Goal: Information Seeking & Learning: Find specific fact

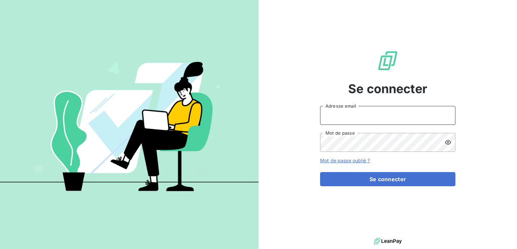
click at [339, 115] on input "Adresse email" at bounding box center [387, 115] width 135 height 19
type input "[EMAIL_ADDRESS][DOMAIN_NAME]"
click at [320, 172] on button "Se connecter" at bounding box center [387, 179] width 135 height 14
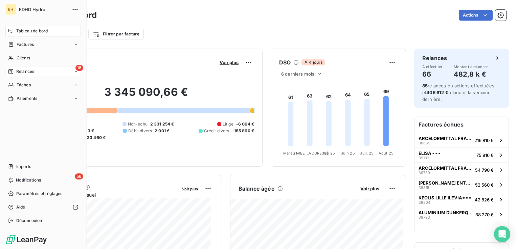
click at [26, 74] on span "Relances" at bounding box center [25, 72] width 18 height 6
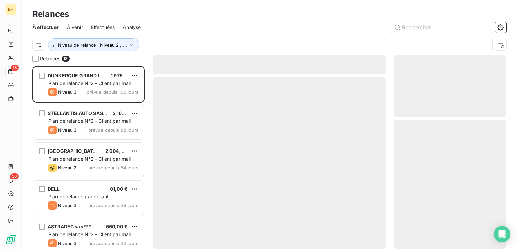
scroll to position [178, 107]
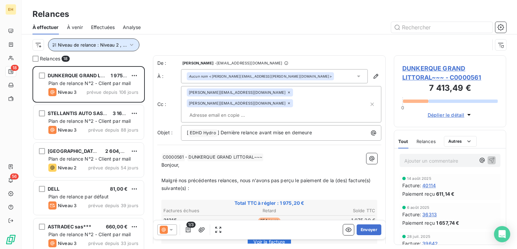
click at [130, 45] on icon "button" at bounding box center [131, 45] width 7 height 7
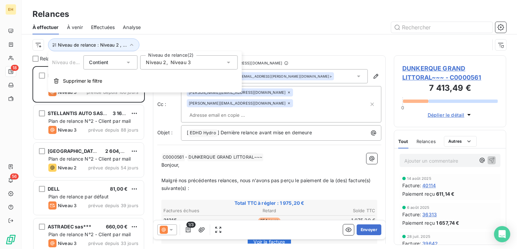
click at [227, 62] on icon at bounding box center [228, 62] width 7 height 7
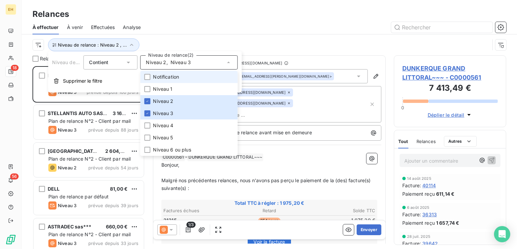
click at [156, 75] on span "Notification" at bounding box center [166, 77] width 26 height 7
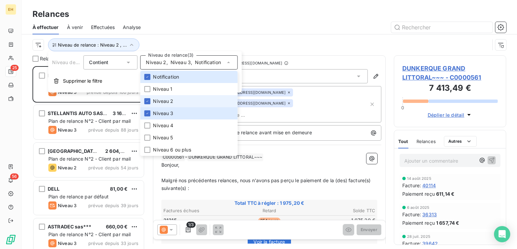
click at [155, 98] on span "Niveau 2" at bounding box center [163, 101] width 20 height 7
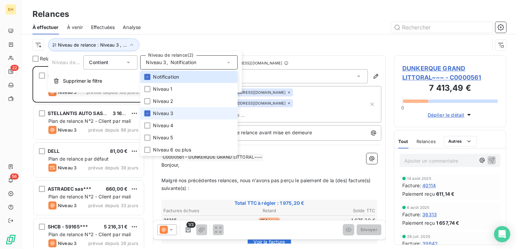
click at [159, 113] on span "Niveau 3" at bounding box center [163, 113] width 20 height 7
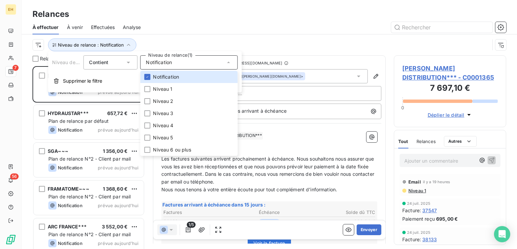
scroll to position [178, 107]
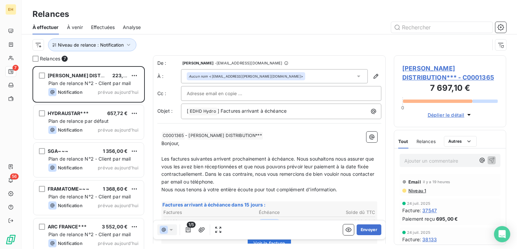
click at [165, 33] on div "À effectuer À venir Effectuées Analyse" at bounding box center [269, 27] width 495 height 14
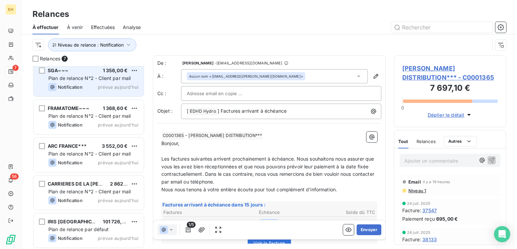
scroll to position [82, 0]
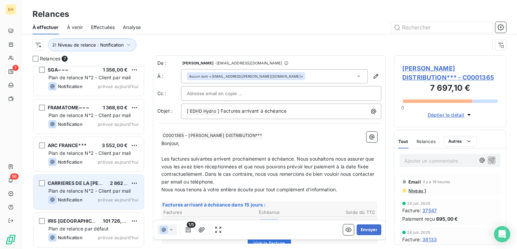
click at [98, 194] on span "Plan de relance N°2 - Client par mail" at bounding box center [89, 191] width 82 height 6
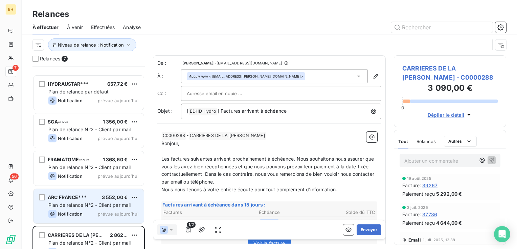
scroll to position [82, 0]
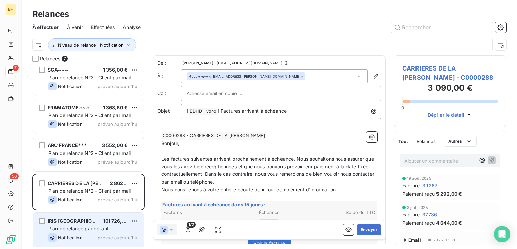
click at [89, 226] on span "Plan de relance par défaut" at bounding box center [78, 229] width 60 height 6
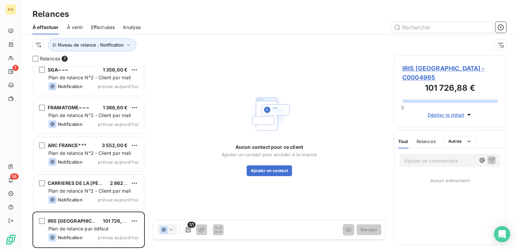
click at [450, 68] on span "IRIS [GEOGRAPHIC_DATA] - C0004965" at bounding box center [449, 73] width 95 height 18
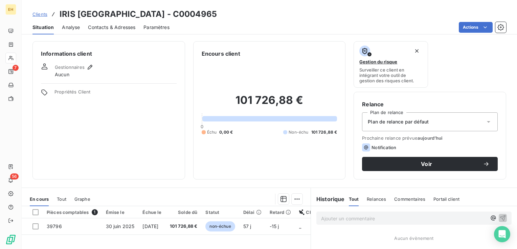
click at [438, 122] on div "Plan de relance par défaut" at bounding box center [430, 122] width 136 height 19
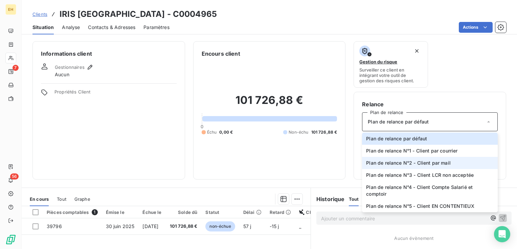
click at [431, 162] on span "Plan de relance N°2 - Client par mail" at bounding box center [408, 163] width 85 height 7
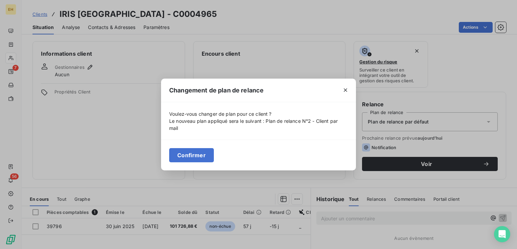
click at [198, 155] on button "Confirmer" at bounding box center [191, 155] width 45 height 14
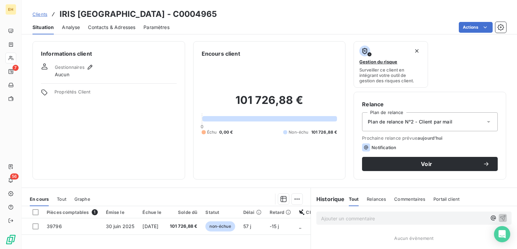
click at [126, 32] on div "Contacts & Adresses" at bounding box center [111, 27] width 47 height 14
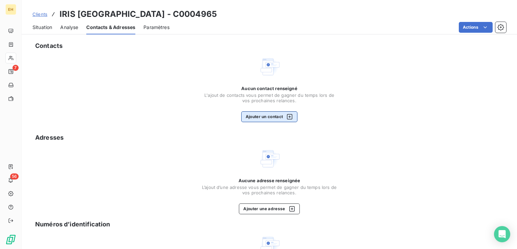
click at [253, 117] on button "Ajouter un contact" at bounding box center [269, 117] width 56 height 11
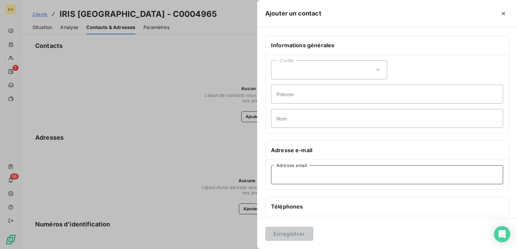
click at [295, 168] on input "Adresse email" at bounding box center [387, 175] width 232 height 19
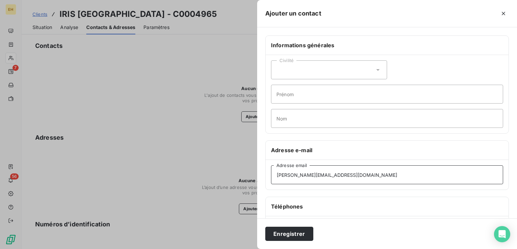
type input "[PERSON_NAME][EMAIL_ADDRESS][DOMAIN_NAME]"
click at [265, 227] on button "Enregistrer" at bounding box center [289, 234] width 48 height 14
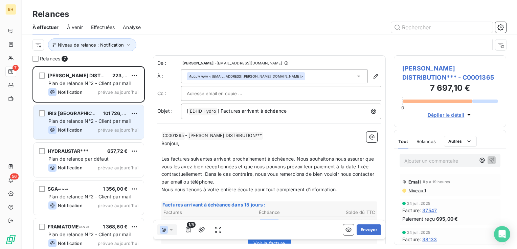
click at [88, 123] on span "Plan de relance N°2 - Client par mail" at bounding box center [89, 121] width 82 height 6
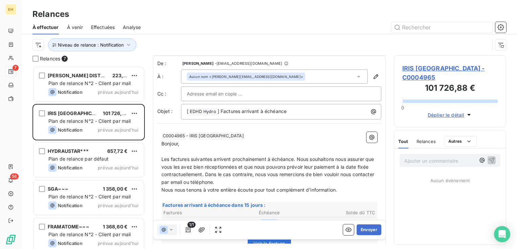
scroll to position [34, 0]
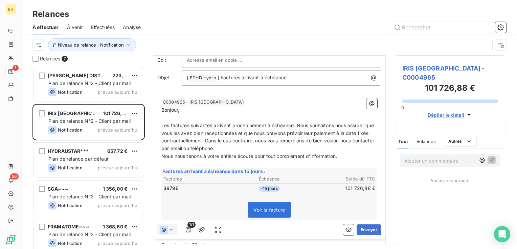
click at [438, 68] on span "IRIS [GEOGRAPHIC_DATA] - C0004965" at bounding box center [449, 73] width 95 height 18
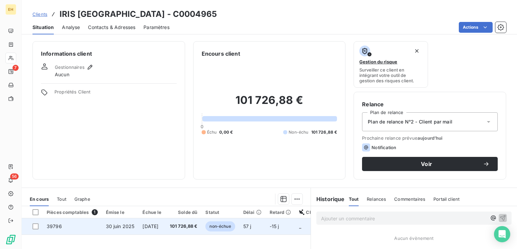
click at [191, 231] on td "101 726,88 €" at bounding box center [184, 227] width 36 height 16
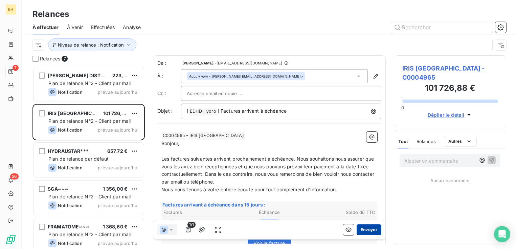
click at [363, 226] on button "Envoyer" at bounding box center [368, 230] width 25 height 11
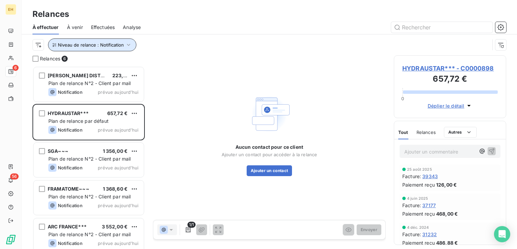
click at [122, 47] on span "Niveau de relance : Notification" at bounding box center [91, 44] width 66 height 5
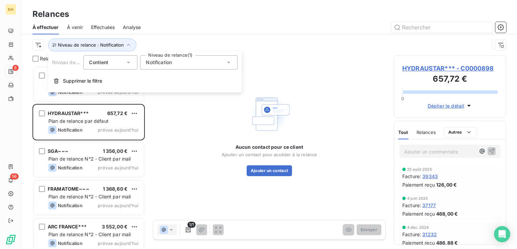
click at [163, 63] on span "Notification" at bounding box center [159, 62] width 26 height 7
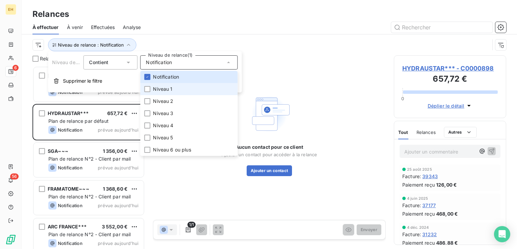
click at [157, 90] on span "Niveau 1" at bounding box center [162, 89] width 19 height 7
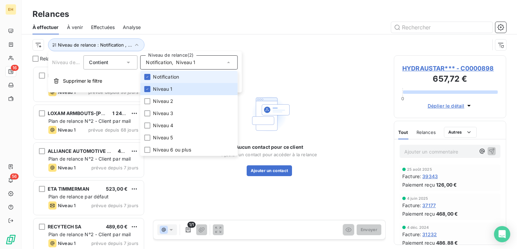
scroll to position [178, 107]
click at [154, 76] on span "Notification" at bounding box center [166, 77] width 26 height 7
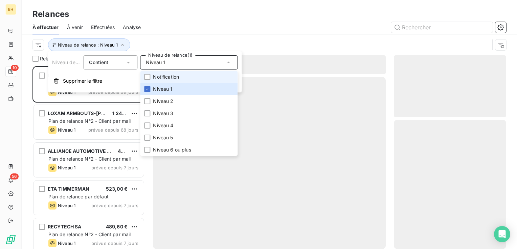
scroll to position [178, 107]
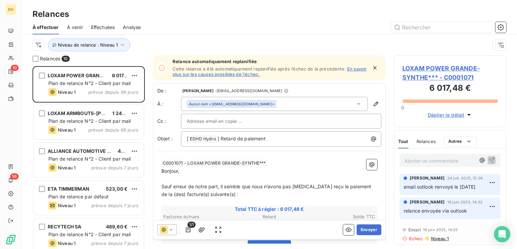
click at [152, 17] on div "Relances" at bounding box center [269, 14] width 495 height 12
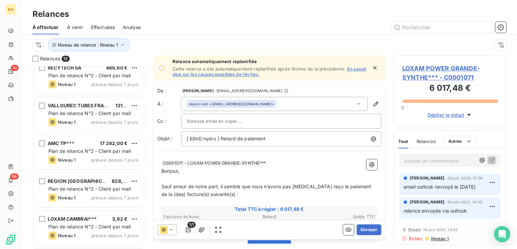
scroll to position [195, 0]
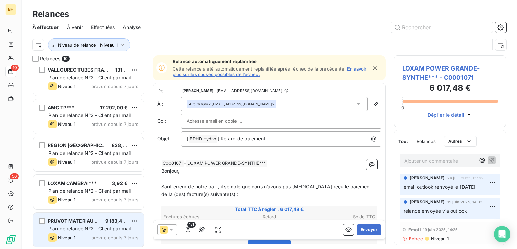
click at [100, 240] on span "prévue depuis 7 jours" at bounding box center [114, 237] width 47 height 5
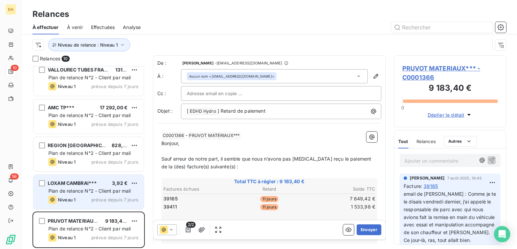
click at [92, 190] on span "Plan de relance N°2 - Client par mail" at bounding box center [89, 191] width 82 height 6
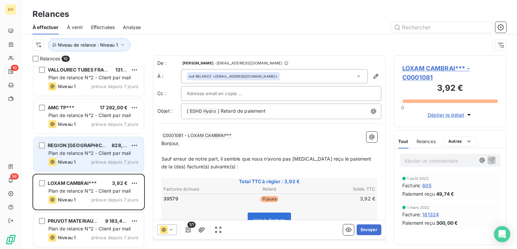
click at [89, 157] on div "REGION [GEOGRAPHIC_DATA]~~~ 828,00 € Plan de relance N°2 - Client par mail Nive…" at bounding box center [88, 154] width 110 height 34
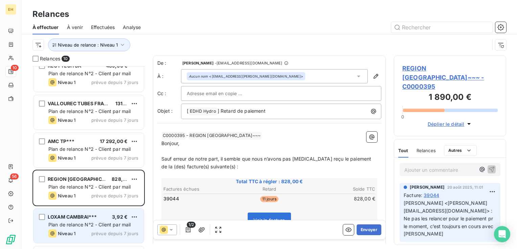
scroll to position [128, 0]
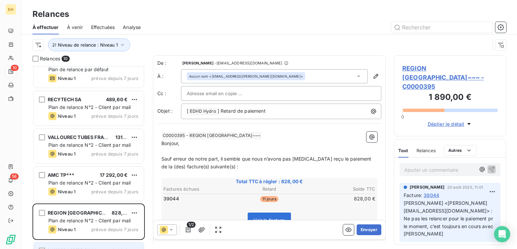
click at [93, 182] on span "Plan de relance N°2 - Client par mail" at bounding box center [89, 183] width 82 height 6
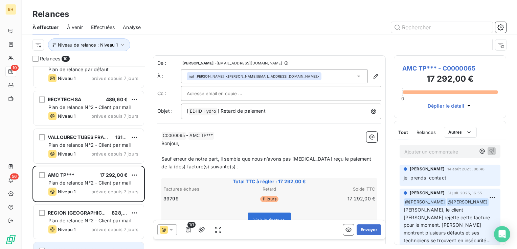
scroll to position [94, 0]
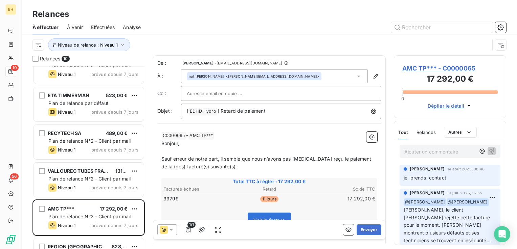
click at [93, 182] on div "VALLOUREC TUBES FRANCE AULNOYE*** 131,30 € Plan de relance N°2 - Client par mai…" at bounding box center [88, 180] width 110 height 34
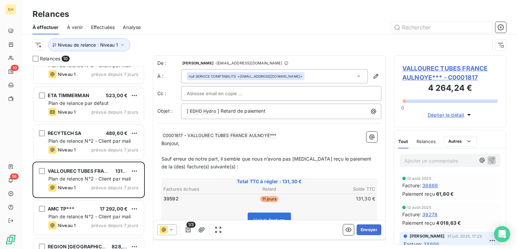
scroll to position [60, 0]
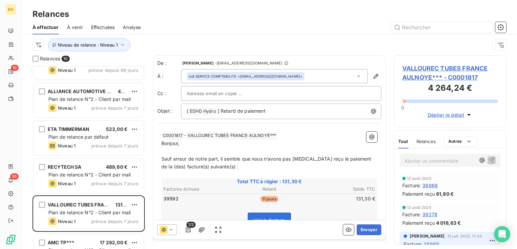
click at [93, 182] on span "prévue depuis 7 jours" at bounding box center [114, 183] width 47 height 5
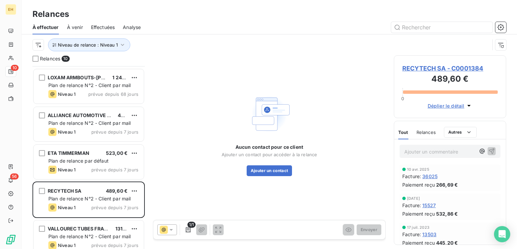
scroll to position [26, 0]
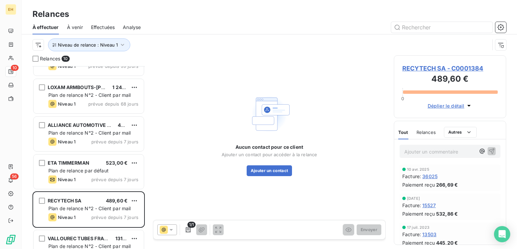
click at [93, 182] on div "Niveau 1 prévue depuis 7 jours" at bounding box center [93, 180] width 90 height 8
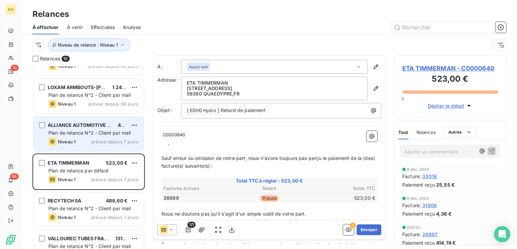
click at [76, 149] on div "ALLIANCE AUTOMOTIVE [PERSON_NAME]-INFRELEC 46,15 € Plan de relance N°2 - Client…" at bounding box center [88, 134] width 110 height 34
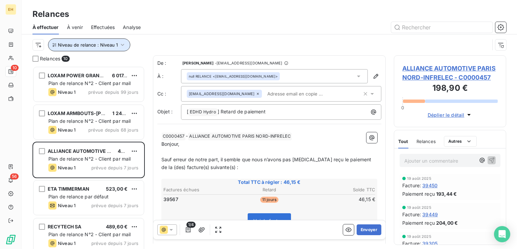
click at [121, 45] on icon "button" at bounding box center [122, 45] width 7 height 7
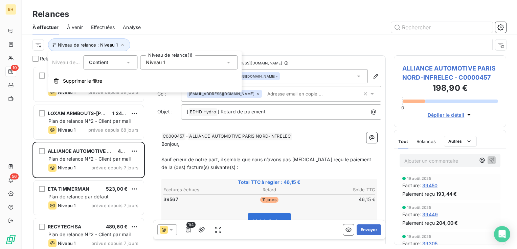
click at [153, 62] on span "Niveau 1" at bounding box center [155, 62] width 19 height 7
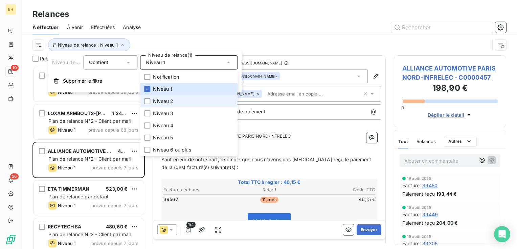
click at [164, 103] on span "Niveau 2" at bounding box center [163, 101] width 20 height 7
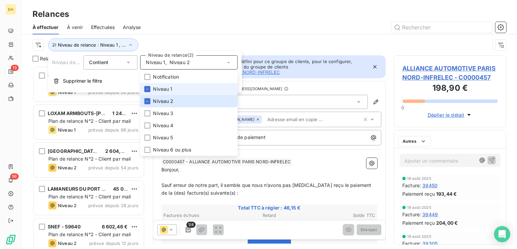
scroll to position [178, 107]
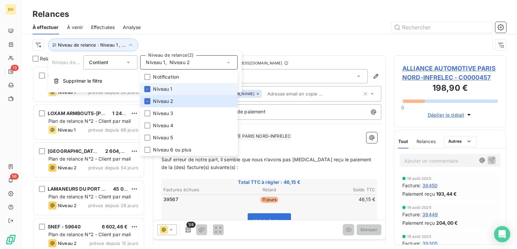
click at [158, 90] on span "Niveau 1" at bounding box center [162, 89] width 19 height 7
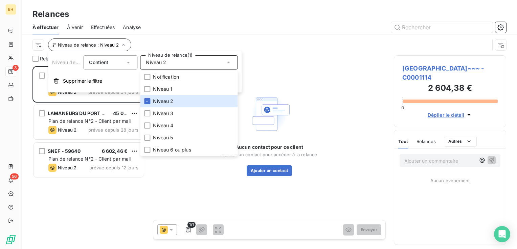
scroll to position [178, 107]
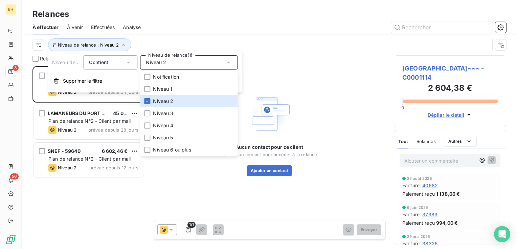
click at [150, 37] on div "Niveau de relance : Niveau 2" at bounding box center [268, 44] width 473 height 21
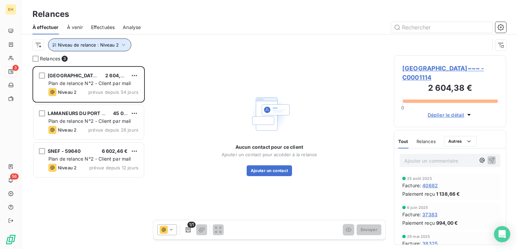
click at [122, 45] on icon "button" at bounding box center [123, 45] width 3 height 2
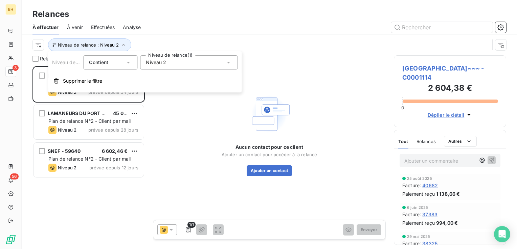
click at [184, 65] on div "Niveau 2" at bounding box center [188, 62] width 97 height 14
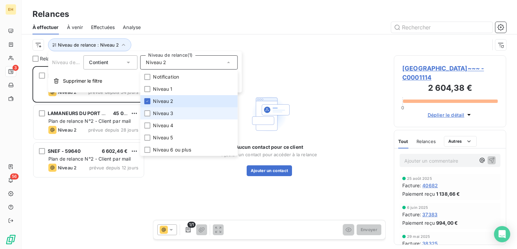
click at [164, 114] on span "Niveau 3" at bounding box center [163, 113] width 20 height 7
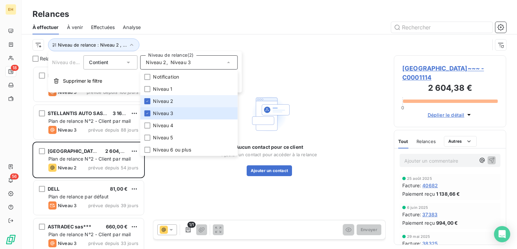
click at [167, 102] on span "Niveau 2" at bounding box center [163, 101] width 20 height 7
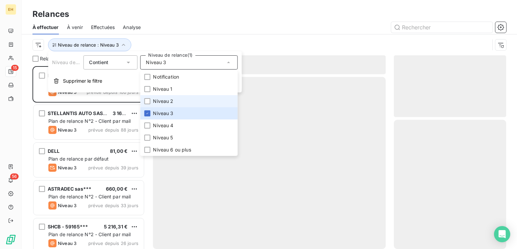
scroll to position [178, 107]
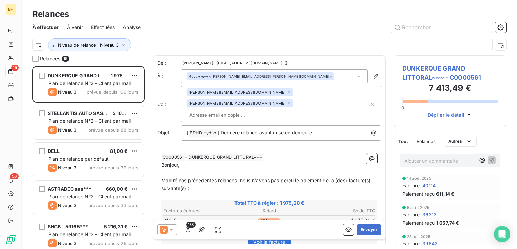
click at [183, 28] on div at bounding box center [327, 27] width 357 height 11
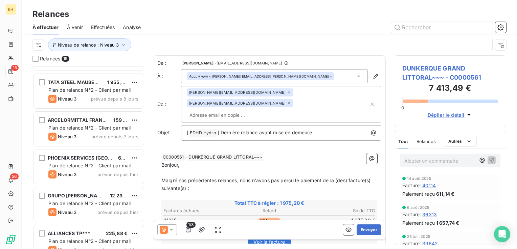
scroll to position [385, 0]
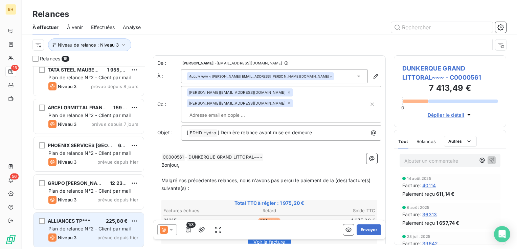
click at [82, 233] on div "ALLIANCES TP*** 225,88 € Plan de relance N°2 - Client par mail Niveau 3 prévue …" at bounding box center [88, 230] width 110 height 34
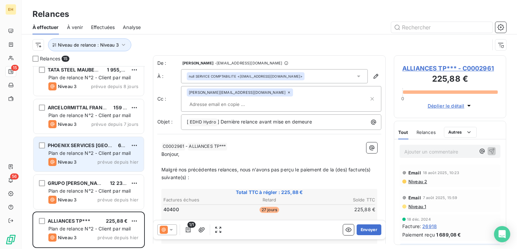
click at [96, 160] on div "Niveau 3 prévue depuis hier" at bounding box center [93, 162] width 90 height 8
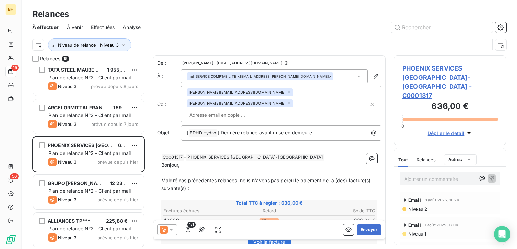
scroll to position [178, 107]
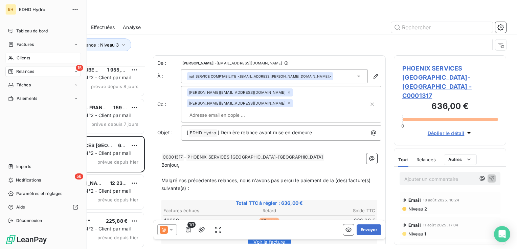
click at [24, 56] on span "Clients" at bounding box center [24, 58] width 14 height 6
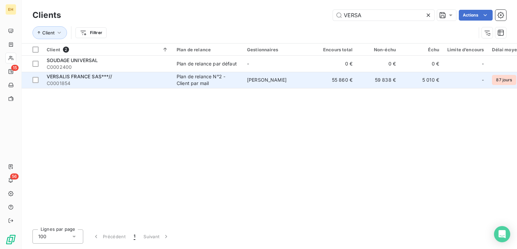
type input "VERSA"
click at [84, 75] on span "VERSALIS FRANCE SAS***//" at bounding box center [80, 77] width 66 height 6
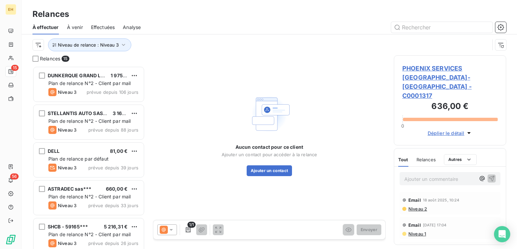
scroll to position [178, 107]
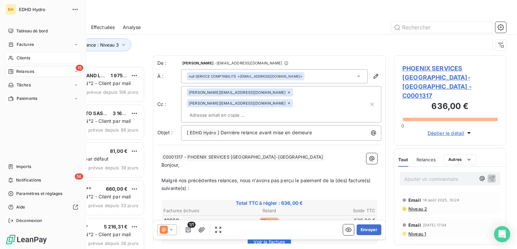
click at [25, 58] on span "Clients" at bounding box center [24, 58] width 14 height 6
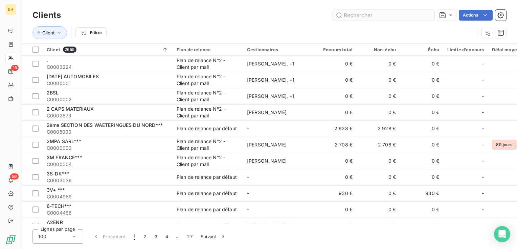
click at [390, 16] on input "text" at bounding box center [383, 15] width 101 height 11
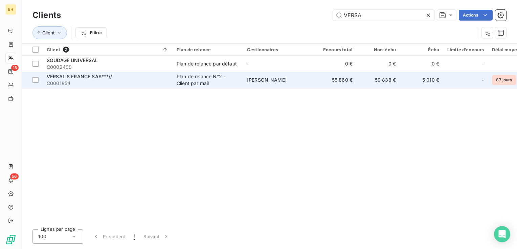
type input "VERSA"
click at [263, 83] on td "[PERSON_NAME]" at bounding box center [278, 80] width 70 height 16
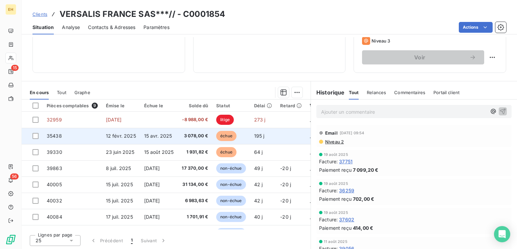
click at [192, 138] on span "3 078,00 €" at bounding box center [195, 136] width 26 height 7
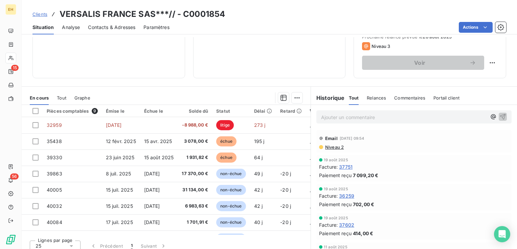
scroll to position [101, 0]
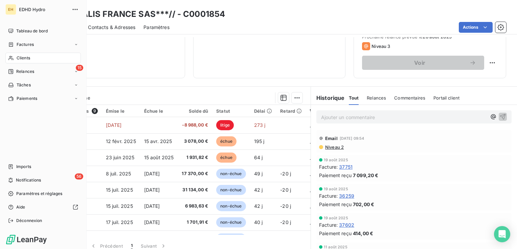
click at [15, 56] on div "Clients" at bounding box center [42, 58] width 75 height 11
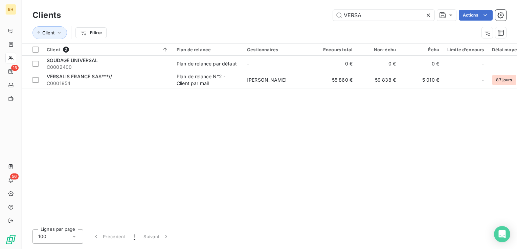
drag, startPoint x: 369, startPoint y: 17, endPoint x: 323, endPoint y: 9, distance: 46.4
click at [320, 17] on div "VERSA Actions" at bounding box center [287, 15] width 437 height 11
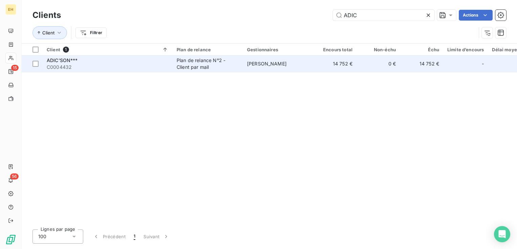
type input "ADIC"
click at [298, 56] on td "[PERSON_NAME]" at bounding box center [278, 64] width 70 height 16
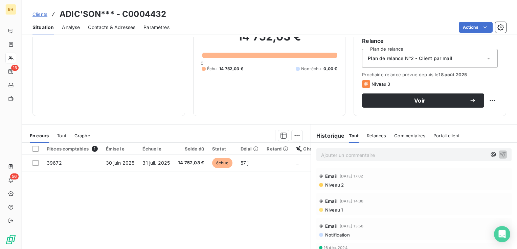
scroll to position [68, 0]
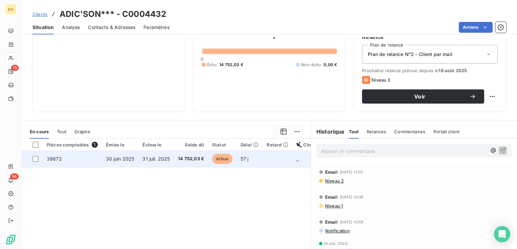
click at [178, 153] on td "14 752,03 €" at bounding box center [191, 159] width 34 height 16
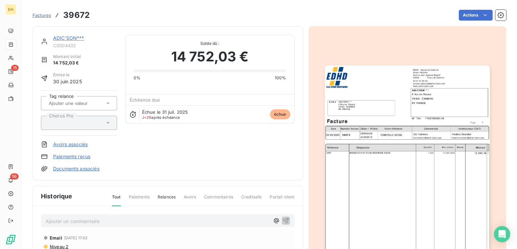
click at [122, 221] on p "Ajouter un commentaire ﻿" at bounding box center [158, 221] width 224 height 8
click at [165, 218] on p "Compta Adic'son <compta@adicson.com> :" at bounding box center [158, 221] width 224 height 8
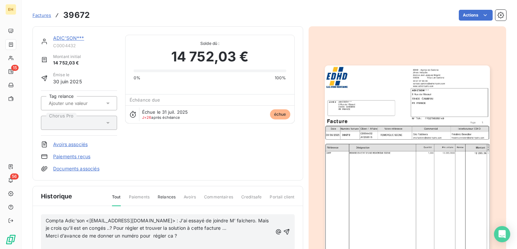
drag, startPoint x: 61, startPoint y: 244, endPoint x: 188, endPoint y: 233, distance: 127.6
click at [188, 233] on div "Compta Adic'son <compta@adicson.com> : J’ai essayé de joindre M’ falchero. Mais…" at bounding box center [159, 232] width 226 height 31
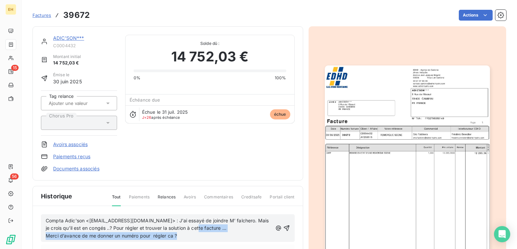
drag, startPoint x: 185, startPoint y: 235, endPoint x: 205, endPoint y: 229, distance: 21.0
click at [205, 229] on div "Compta Adic'son <compta@adicson.com> : J’ai essayé de joindre M’ falchero. Mais…" at bounding box center [159, 228] width 226 height 23
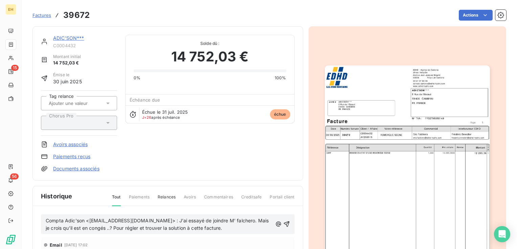
click at [233, 227] on p "Compta Adic'son <compta@adicson.com> : J’ai essayé de joindre M’ falchero. Mais…" at bounding box center [159, 225] width 226 height 16
click at [259, 229] on p "Compta Adic'son <compta@adicson.com> : J’ai essayé de joindre M’ falchero. Mais…" at bounding box center [159, 225] width 226 height 16
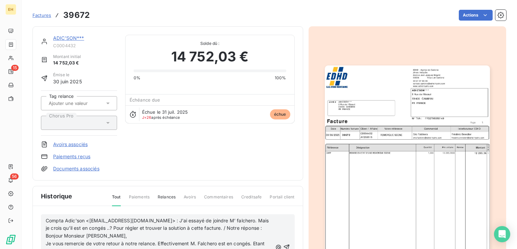
click at [156, 231] on p "Compta Adic'son <compta@adicson.com> : J’ai essayé de joindre M’ falchero. Mais…" at bounding box center [159, 228] width 226 height 23
click at [155, 233] on p "Compta Adic'son <compta@adicson.com> : J’ai essayé de joindre M’ falchero. Mais…" at bounding box center [159, 228] width 226 height 23
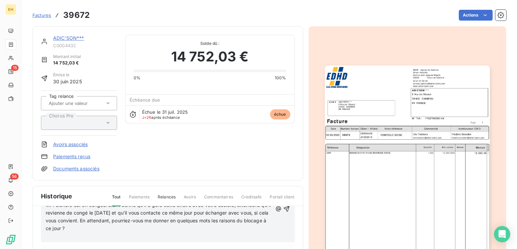
scroll to position [27, 0]
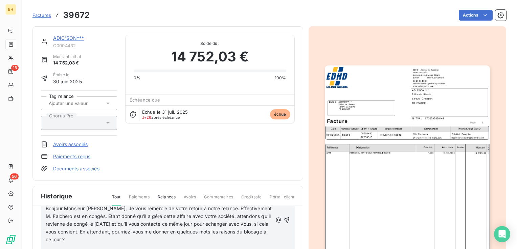
click at [159, 239] on p "Compta Adic'son <compta@adicson.com> : J’ai essayé de joindre M’ falchero. Mais…" at bounding box center [159, 217] width 226 height 54
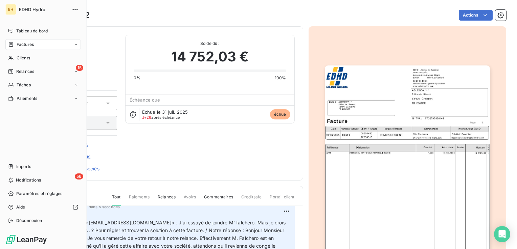
click at [32, 44] on span "Factures" at bounding box center [25, 45] width 17 height 6
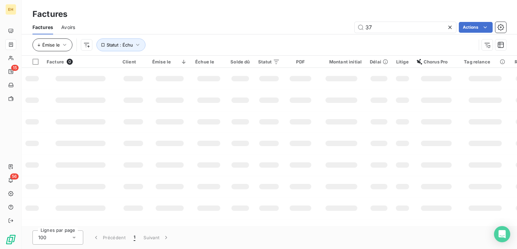
type input "3"
type input "31315"
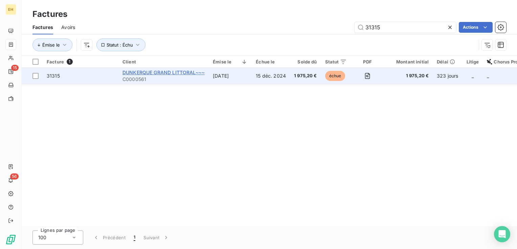
click at [130, 74] on span "DUNKERQUE GRAND LITTORAL~~~" at bounding box center [163, 73] width 82 height 6
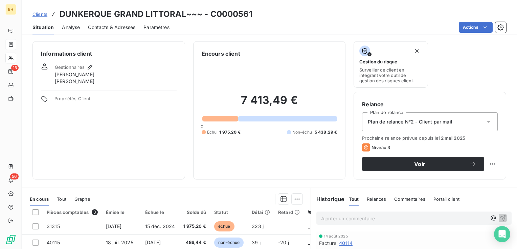
scroll to position [101, 0]
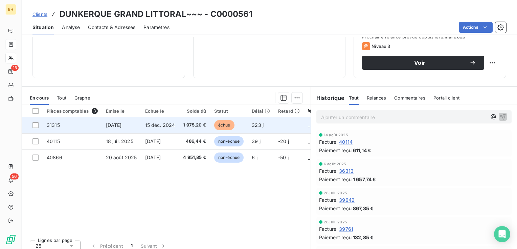
click at [133, 127] on td "7 oct. 2024" at bounding box center [121, 125] width 39 height 16
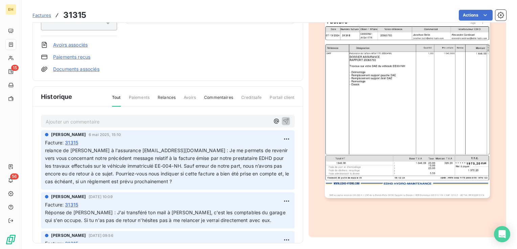
scroll to position [102, 0]
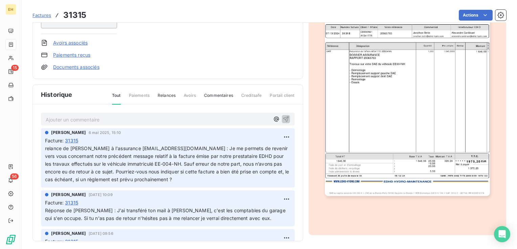
click at [74, 120] on p "Ajouter un commentaire ﻿" at bounding box center [158, 120] width 224 height 8
click at [111, 119] on p "Hélène à Axelle Coubel :" at bounding box center [158, 120] width 224 height 8
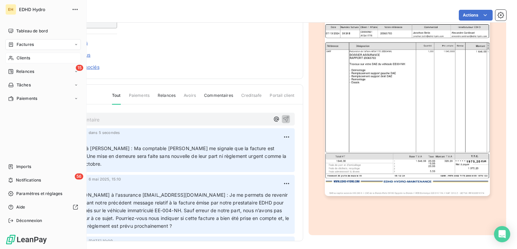
click at [22, 57] on span "Clients" at bounding box center [24, 58] width 14 height 6
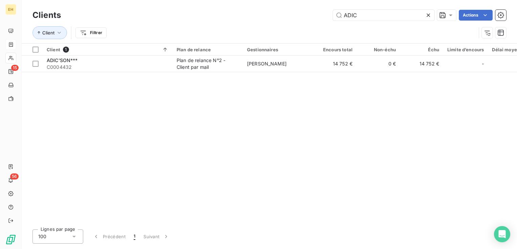
drag, startPoint x: 366, startPoint y: 16, endPoint x: 313, endPoint y: 11, distance: 53.2
click at [313, 11] on div "ADIC Actions" at bounding box center [287, 15] width 437 height 11
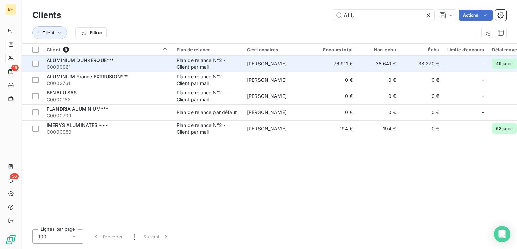
type input "ALU"
click at [78, 63] on span "ALUMINIUM DUNKERQUE***" at bounding box center [80, 60] width 67 height 6
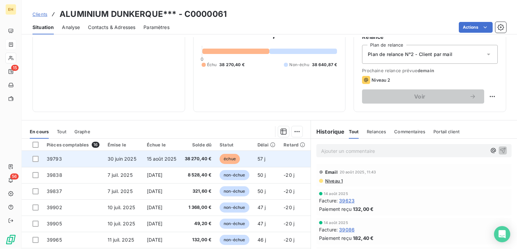
click at [164, 155] on td "15 août 2025" at bounding box center [162, 159] width 38 height 16
